Goal: Check status: Check status

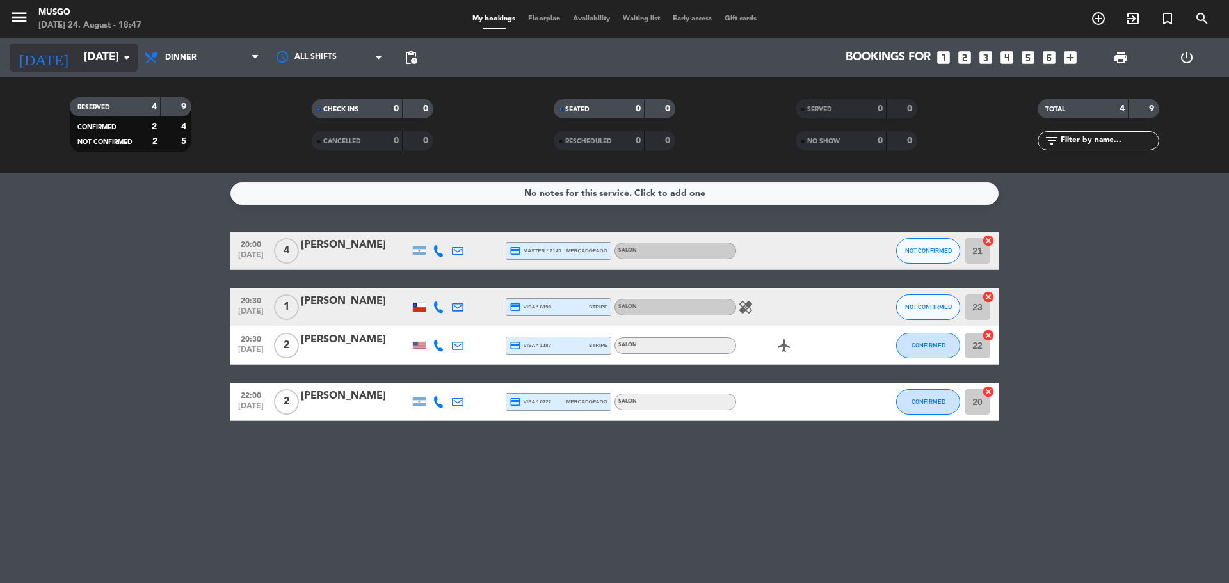
click at [99, 57] on input "[DATE]" at bounding box center [151, 58] width 148 height 26
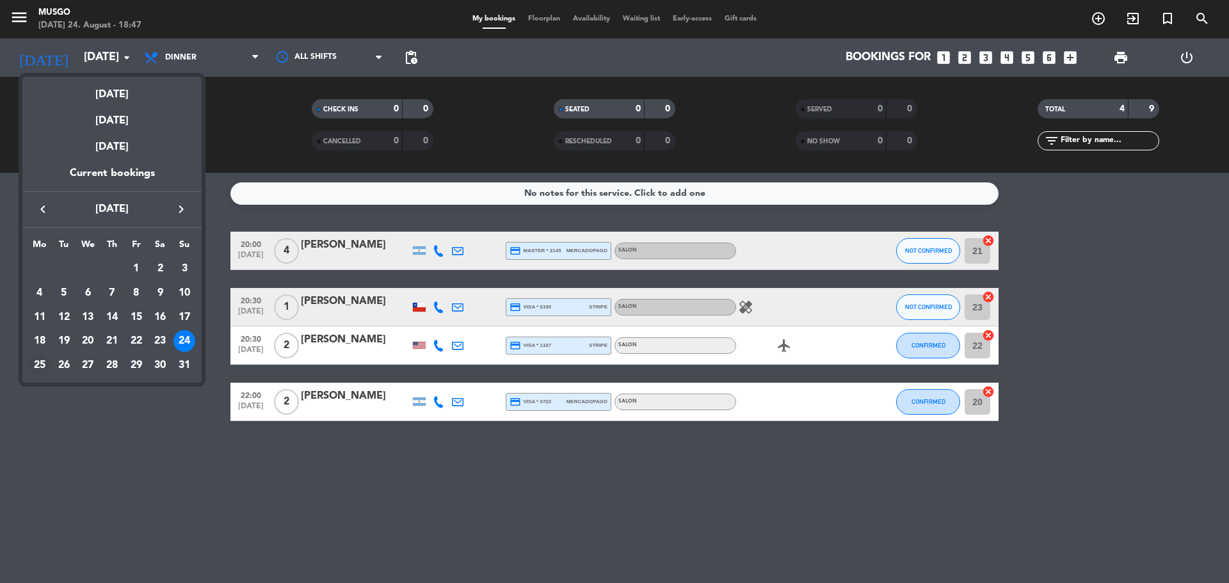
click at [39, 359] on div "25" at bounding box center [40, 365] width 22 height 22
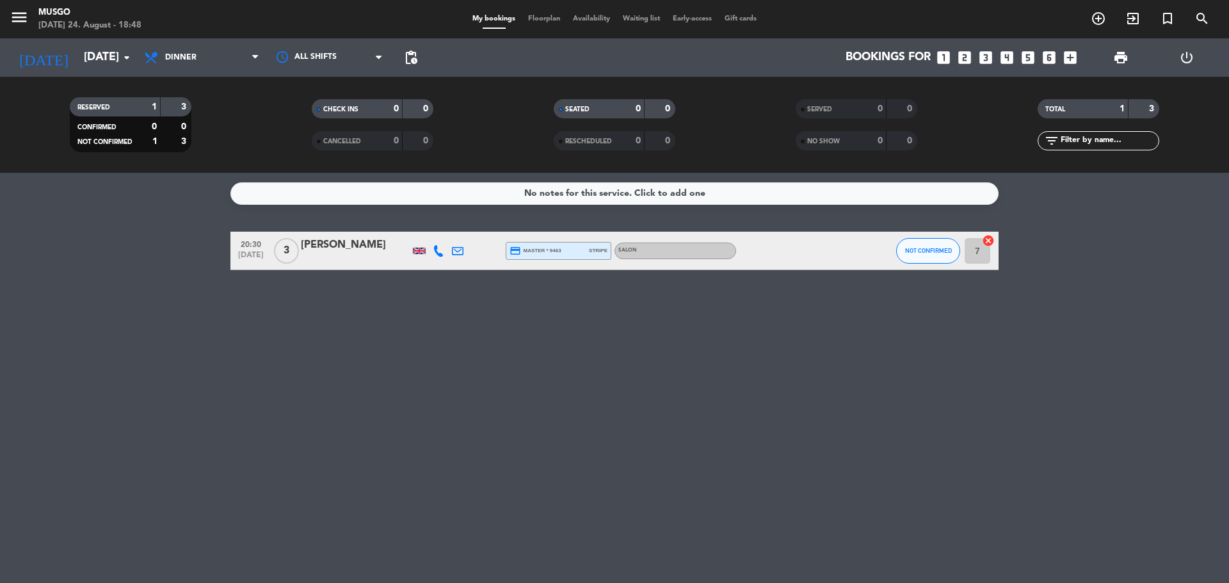
click at [225, 320] on div "No notes for this service. Click to add one 20:30 [DATE] 3 [PERSON_NAME] credit…" at bounding box center [614, 378] width 1229 height 410
click at [118, 65] on input "[DATE]" at bounding box center [151, 58] width 148 height 26
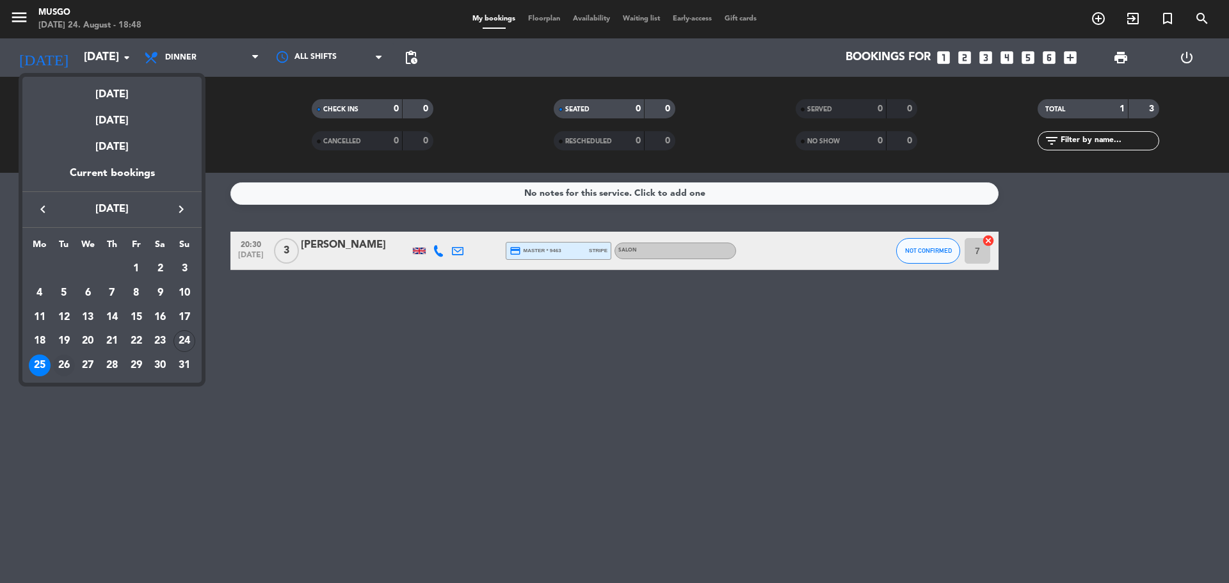
click at [65, 362] on div "26" at bounding box center [64, 365] width 22 height 22
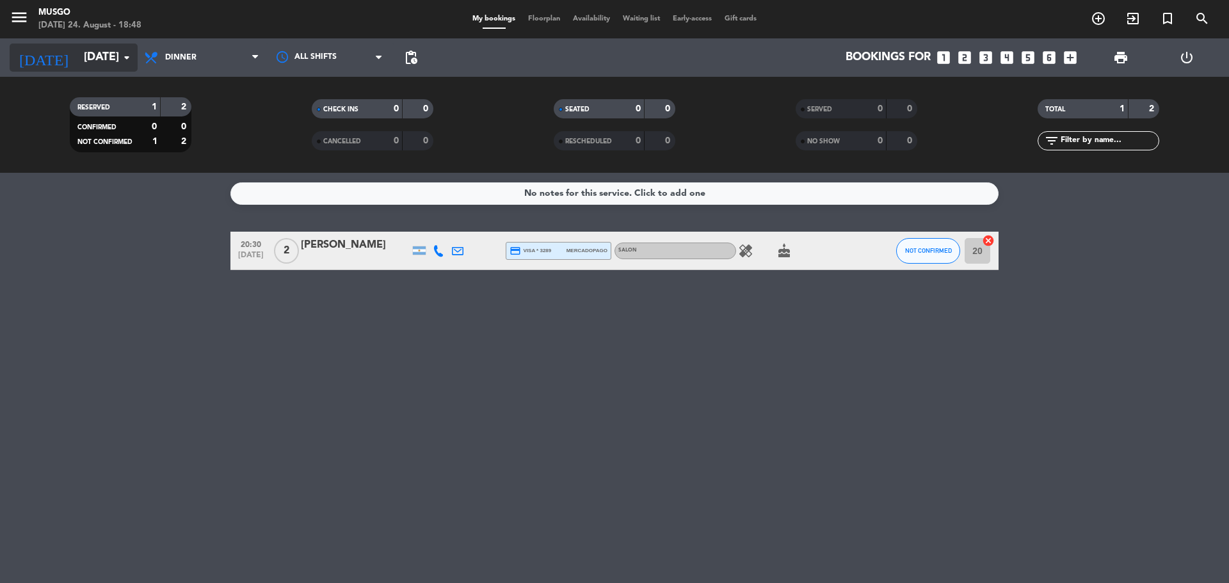
click at [117, 59] on input "[DATE]" at bounding box center [151, 58] width 148 height 26
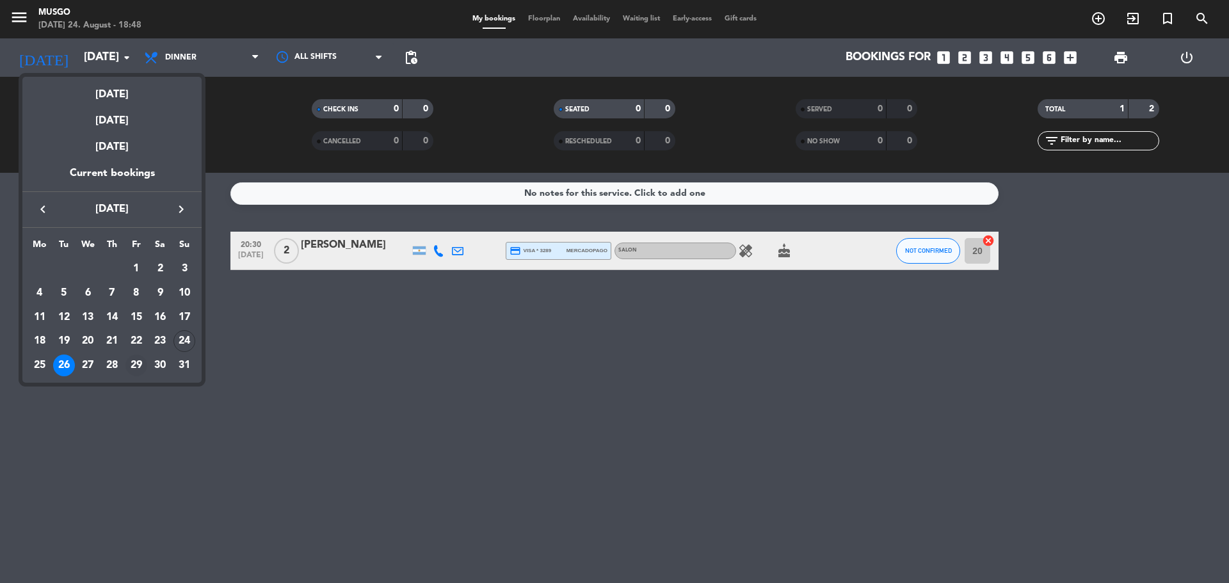
click at [134, 362] on div "29" at bounding box center [136, 365] width 22 height 22
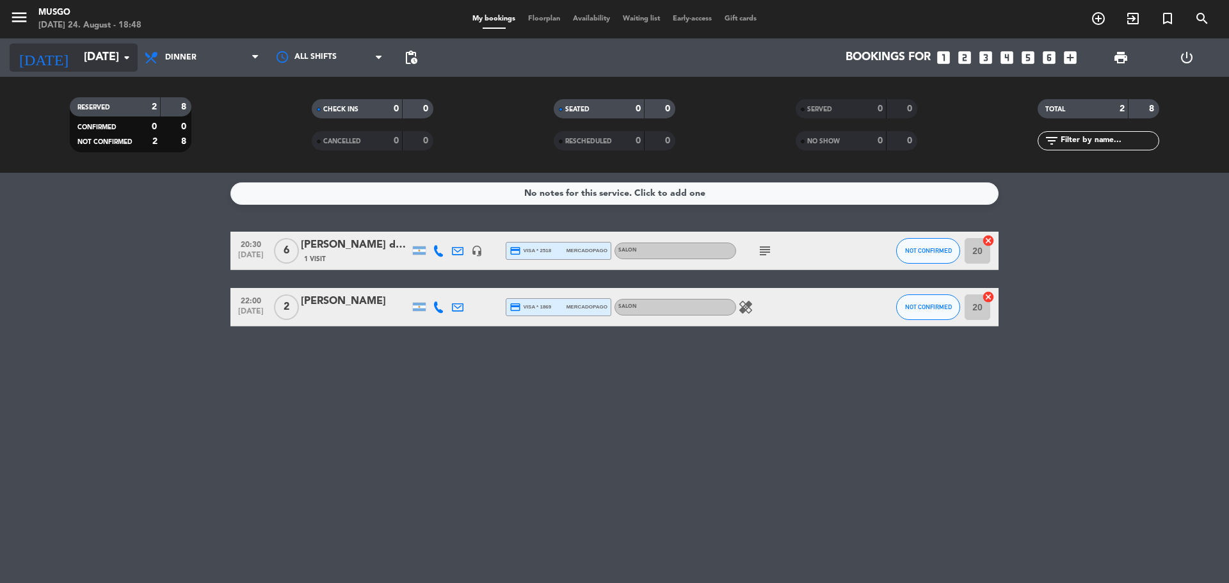
click at [121, 62] on icon "arrow_drop_down" at bounding box center [126, 57] width 15 height 15
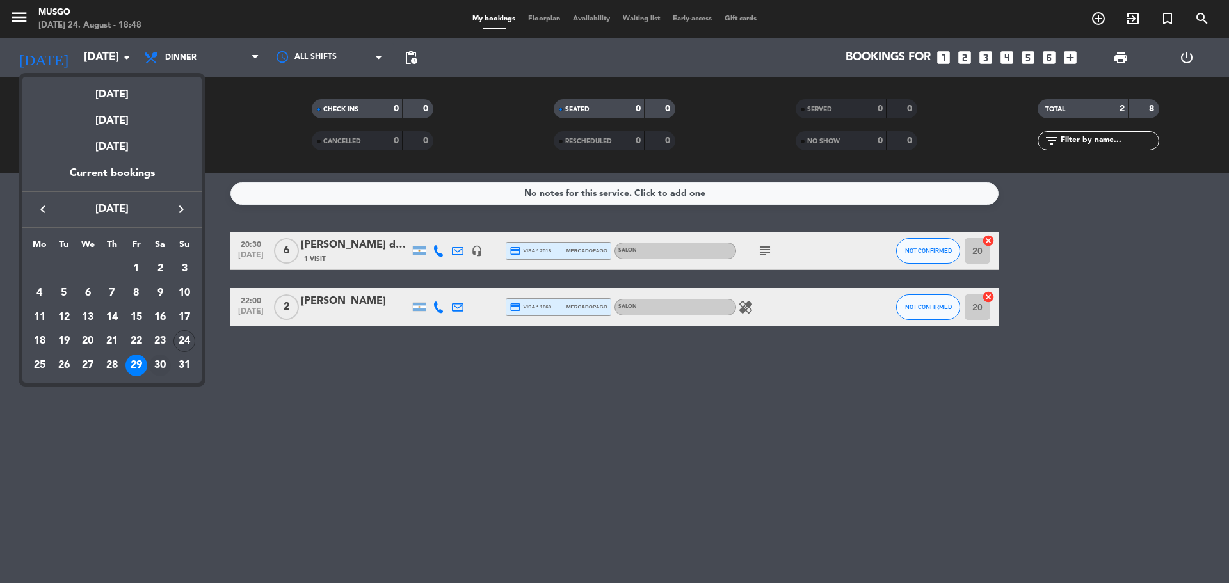
click at [157, 367] on div "30" at bounding box center [160, 365] width 22 height 22
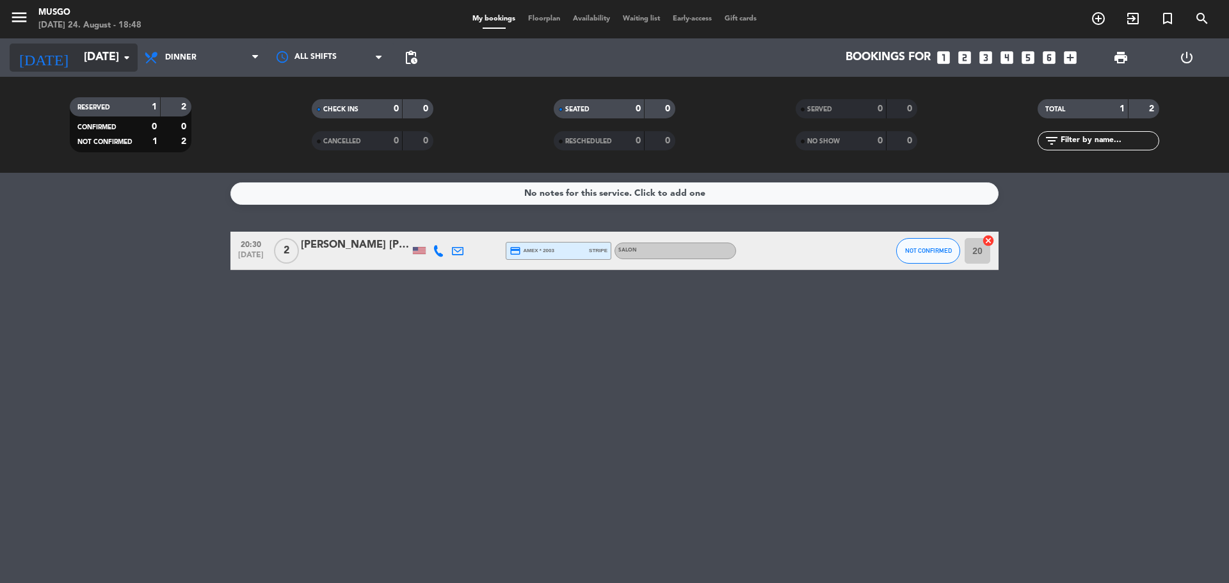
click at [117, 58] on input "[DATE]" at bounding box center [151, 58] width 148 height 26
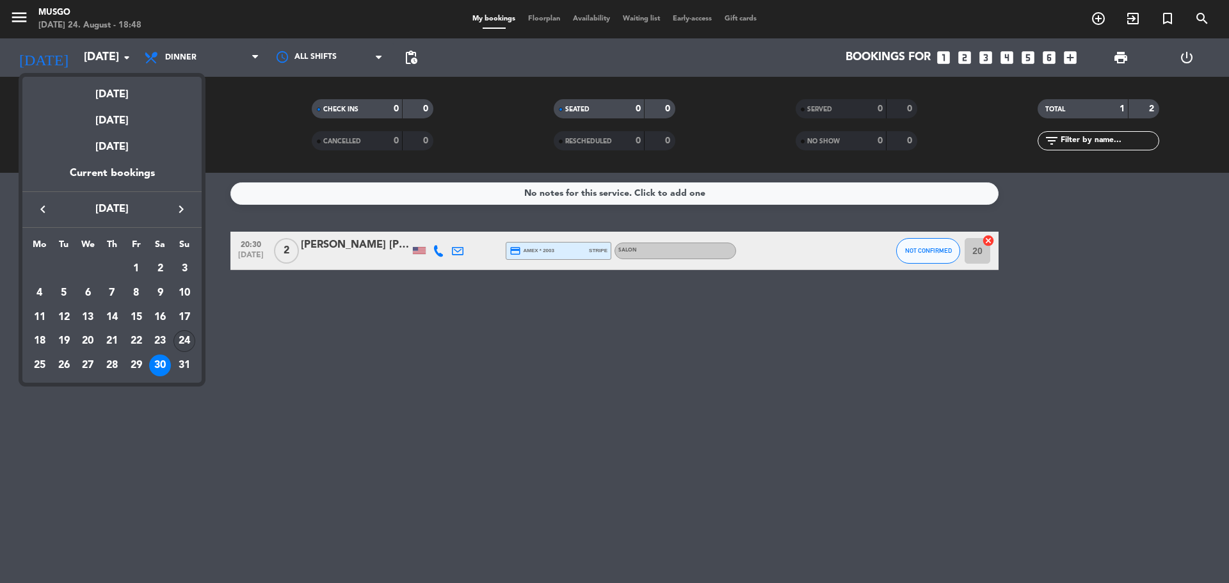
click at [184, 341] on div "24" at bounding box center [184, 341] width 22 height 22
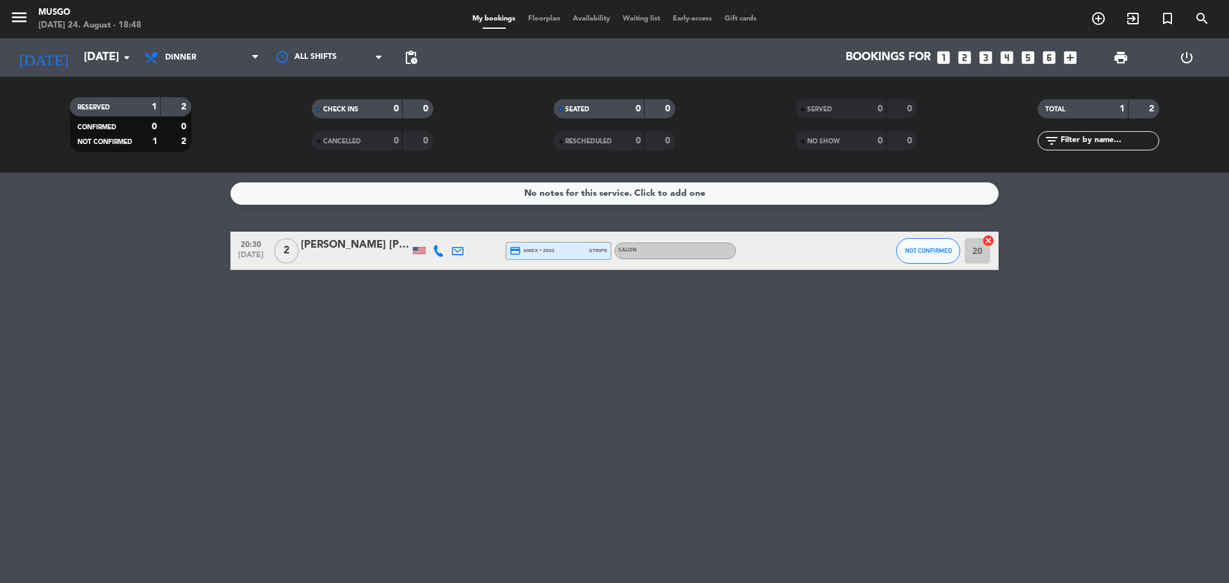
type input "[DATE]"
